Goal: Navigation & Orientation: Understand site structure

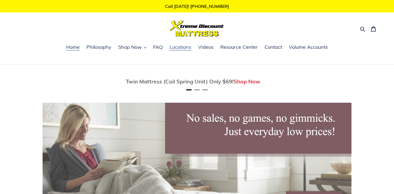
click at [183, 46] on span "Locations" at bounding box center [181, 47] width 22 height 6
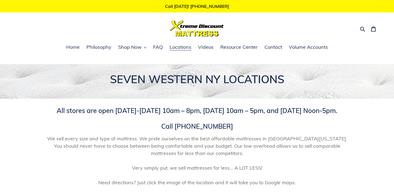
click at [183, 25] on img at bounding box center [197, 29] width 54 height 16
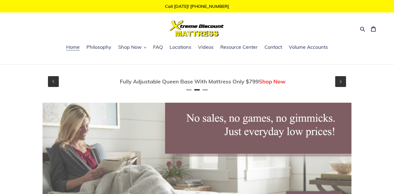
scroll to position [0, 309]
click at [246, 46] on span "Resource Center" at bounding box center [238, 47] width 37 height 6
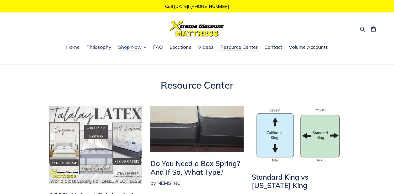
click at [145, 49] on button "Shop Now" at bounding box center [132, 47] width 34 height 8
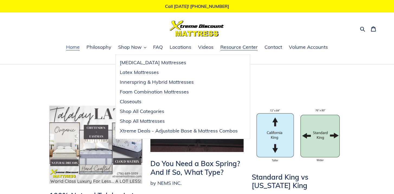
click at [72, 47] on span "Home" at bounding box center [73, 47] width 14 height 6
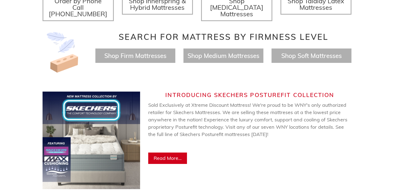
scroll to position [0, 617]
